Goal: Task Accomplishment & Management: Manage account settings

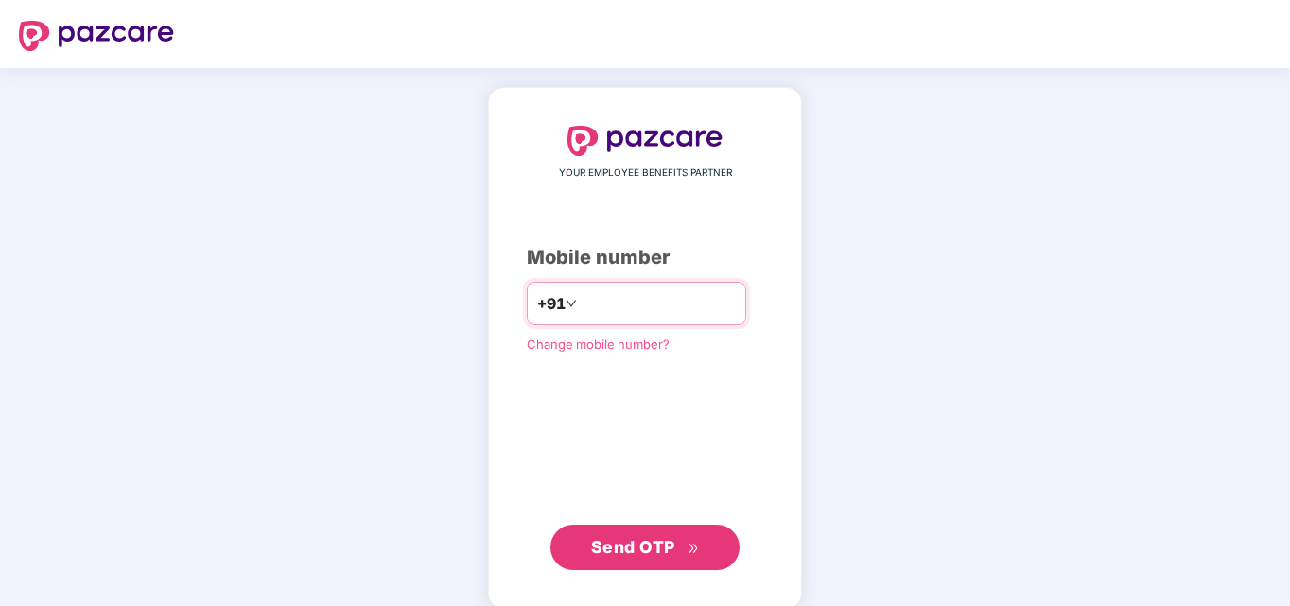
click at [622, 309] on input "number" at bounding box center [658, 304] width 155 height 30
type input "**********"
click at [667, 540] on span "Send OTP" at bounding box center [633, 547] width 84 height 20
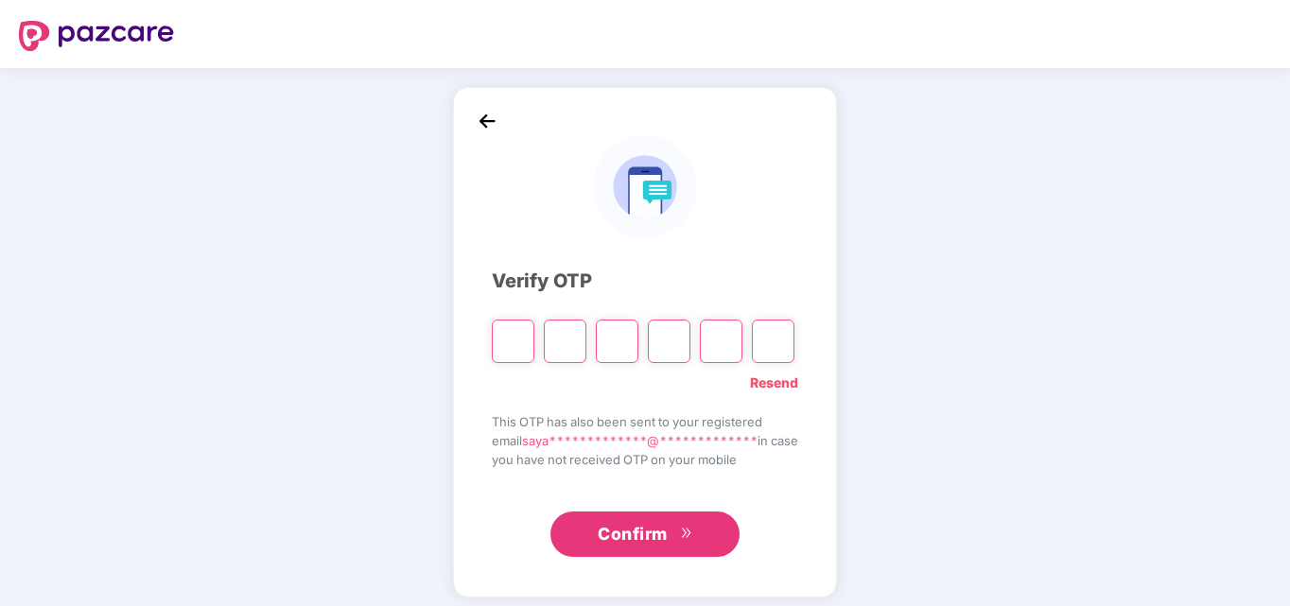
paste input "*"
type input "*"
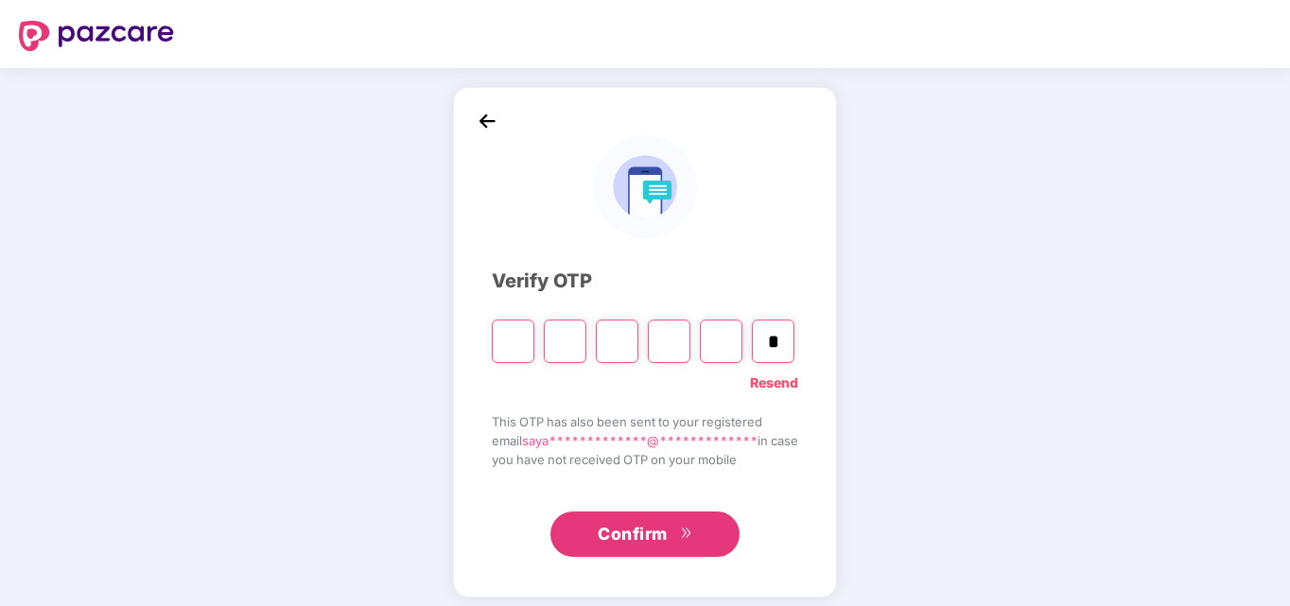
type input "*"
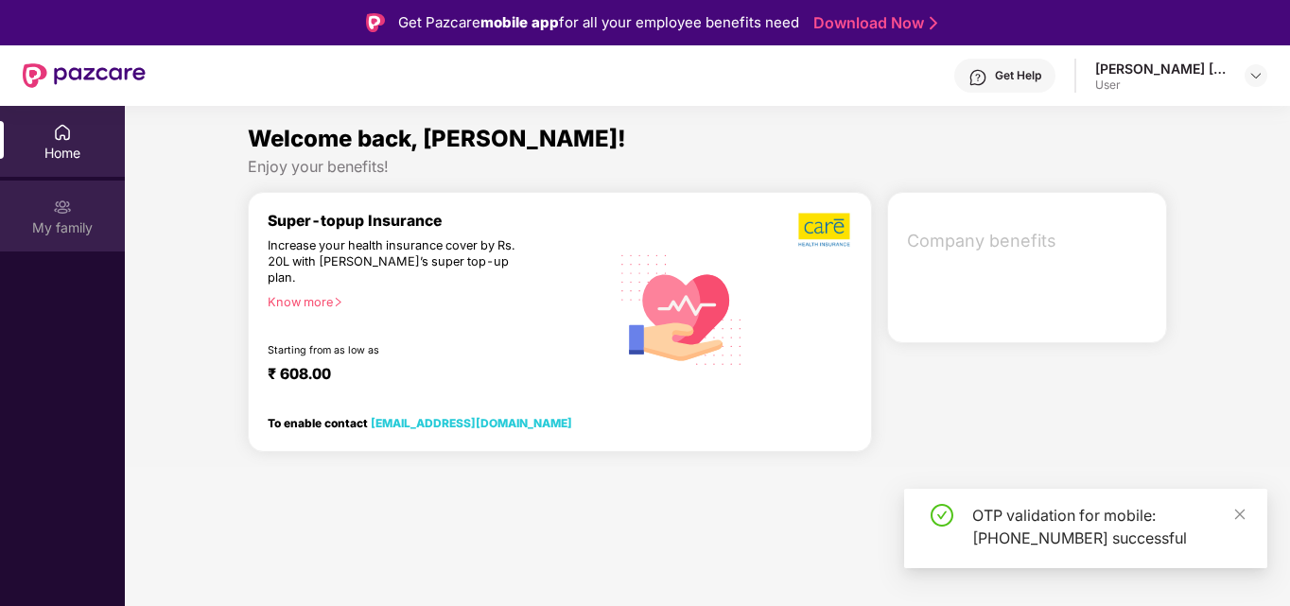
click at [53, 205] on img at bounding box center [62, 207] width 19 height 19
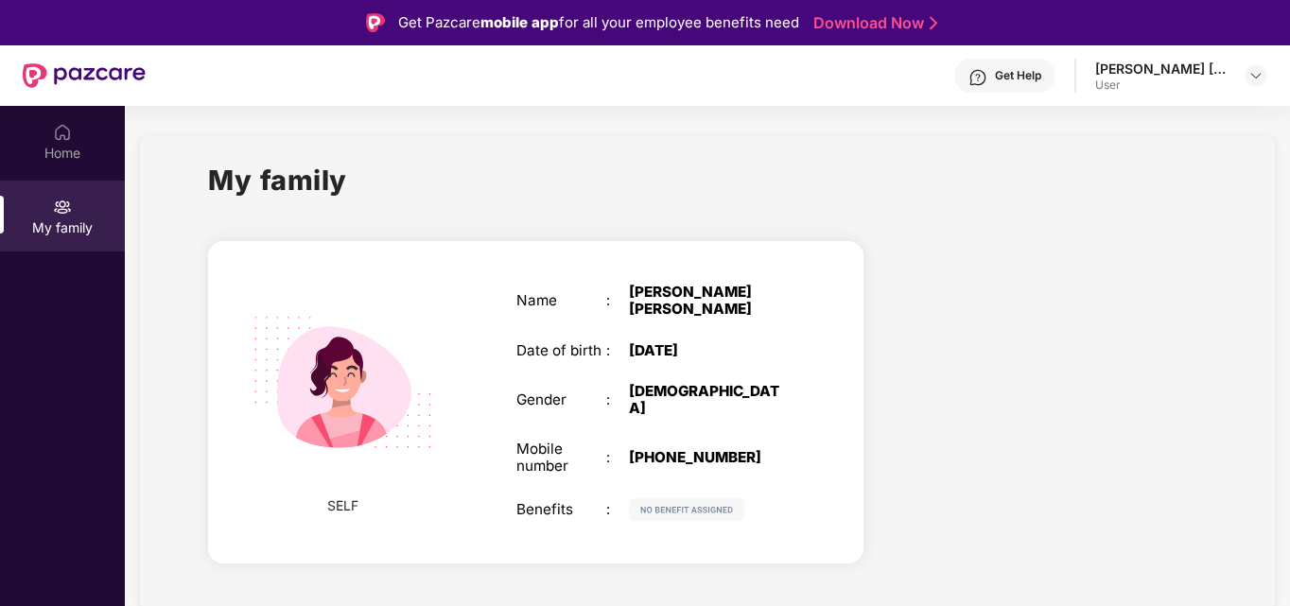
scroll to position [106, 0]
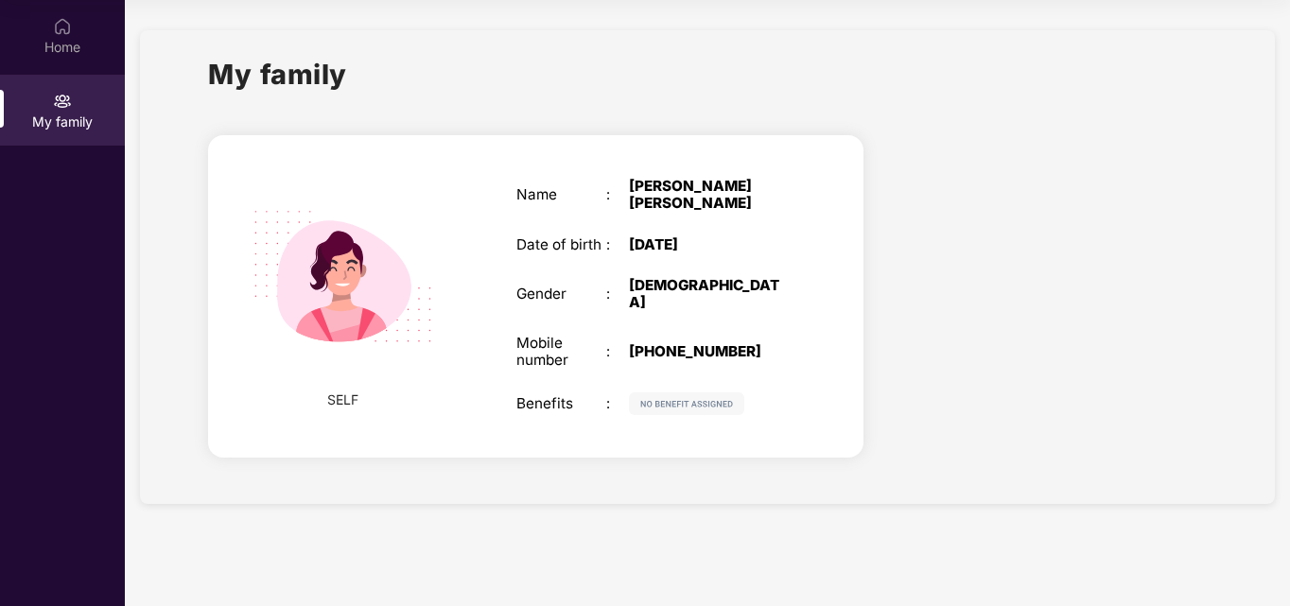
click at [668, 365] on div "Name : [PERSON_NAME] [PERSON_NAME] Date of birth : [DEMOGRAPHIC_DATA] Gender : …" at bounding box center [652, 296] width 309 height 285
